Goal: Task Accomplishment & Management: Complete application form

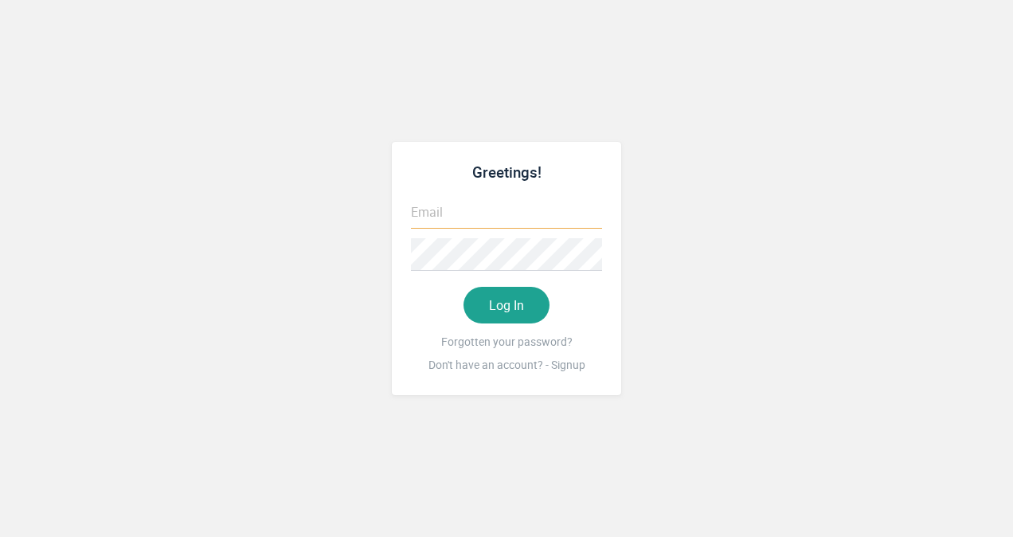
click at [534, 212] on input "text" at bounding box center [506, 212] width 191 height 33
type input "[EMAIL_ADDRESS][DOMAIN_NAME]"
click at [531, 299] on button "Log In" at bounding box center [507, 305] width 86 height 37
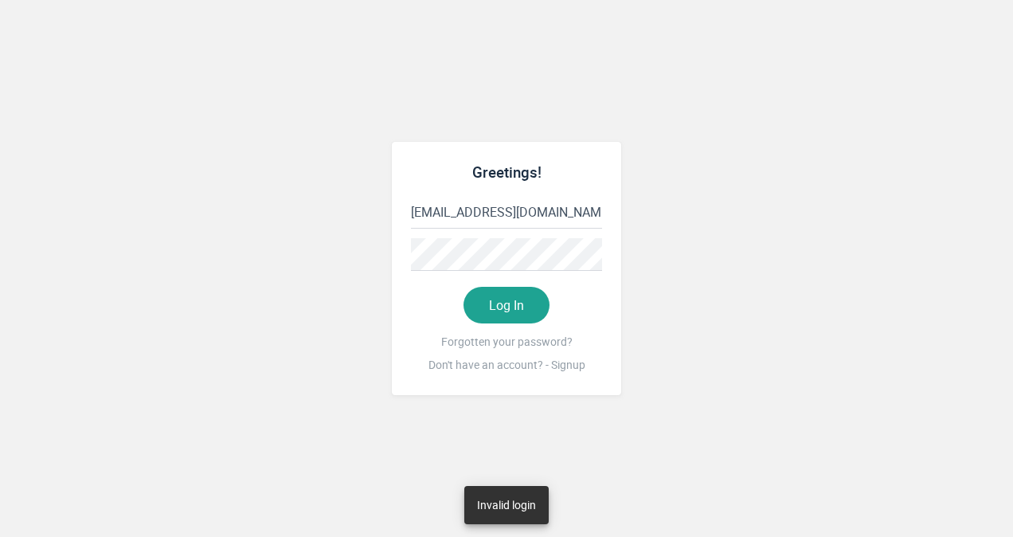
click at [520, 307] on button "Log In" at bounding box center [507, 305] width 86 height 37
click at [528, 358] on link "Don't have an account? - Signup" at bounding box center [506, 364] width 191 height 23
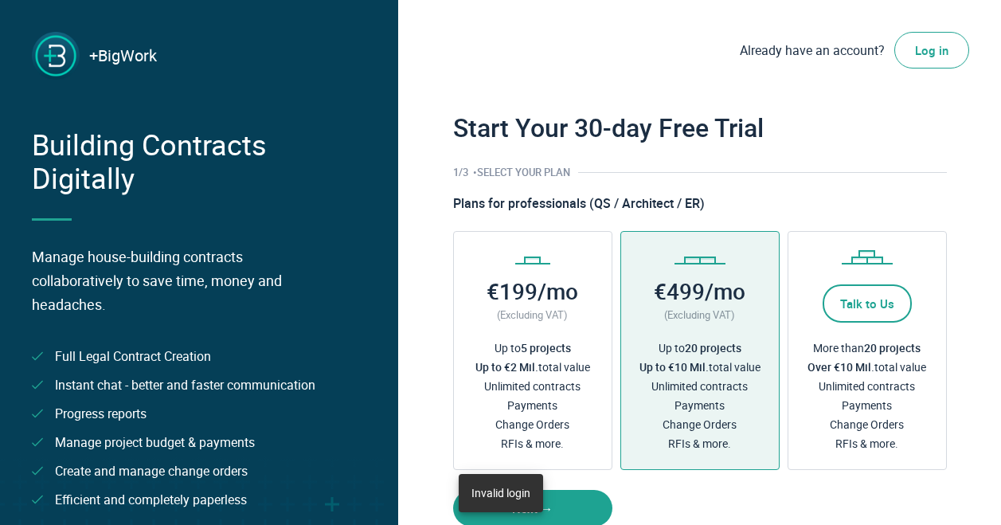
click at [528, 358] on div "Up to €2 Mil. total value" at bounding box center [533, 367] width 115 height 19
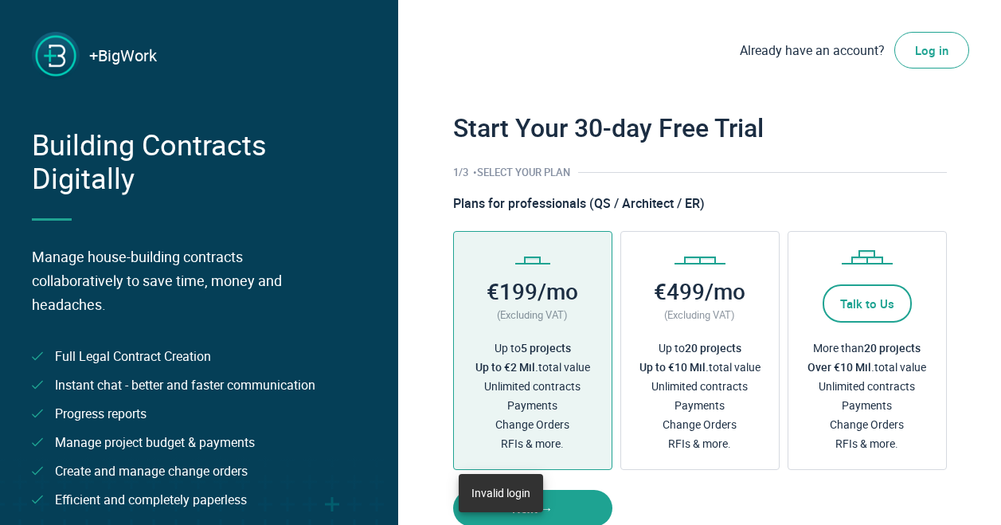
click at [528, 358] on div "Up to €2 Mil. total value" at bounding box center [533, 367] width 115 height 19
click at [443, 268] on div "+BigWork Already have an account? Log in Start Your 30-day Free Trial 1 /3 • Se…" at bounding box center [699, 318] width 603 height 637
